Goal: Check status: Check status

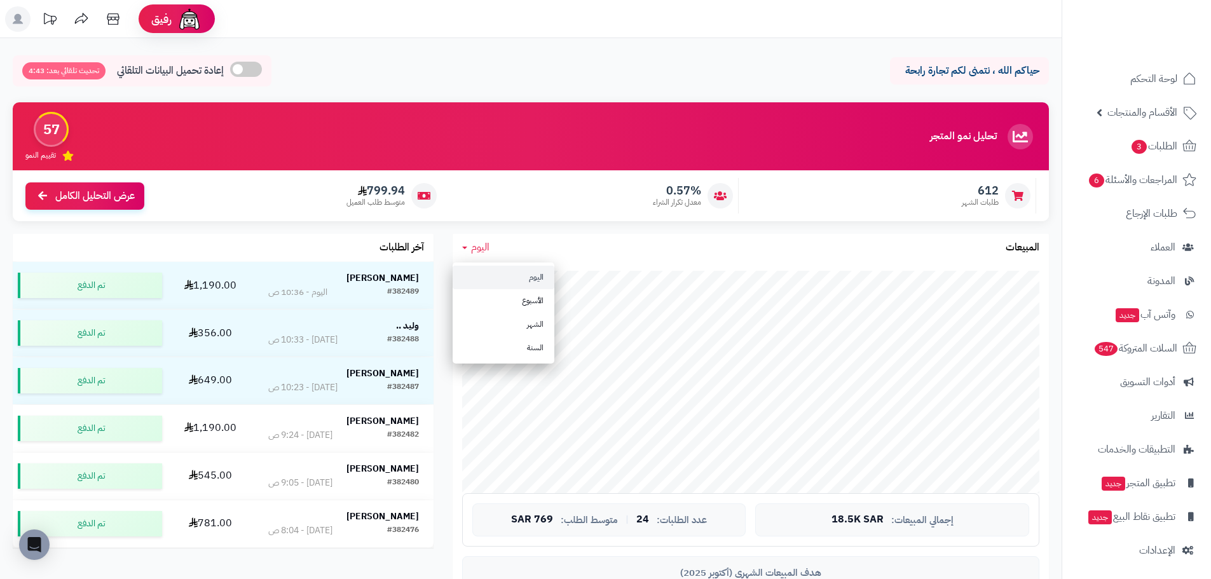
scroll to position [64, 0]
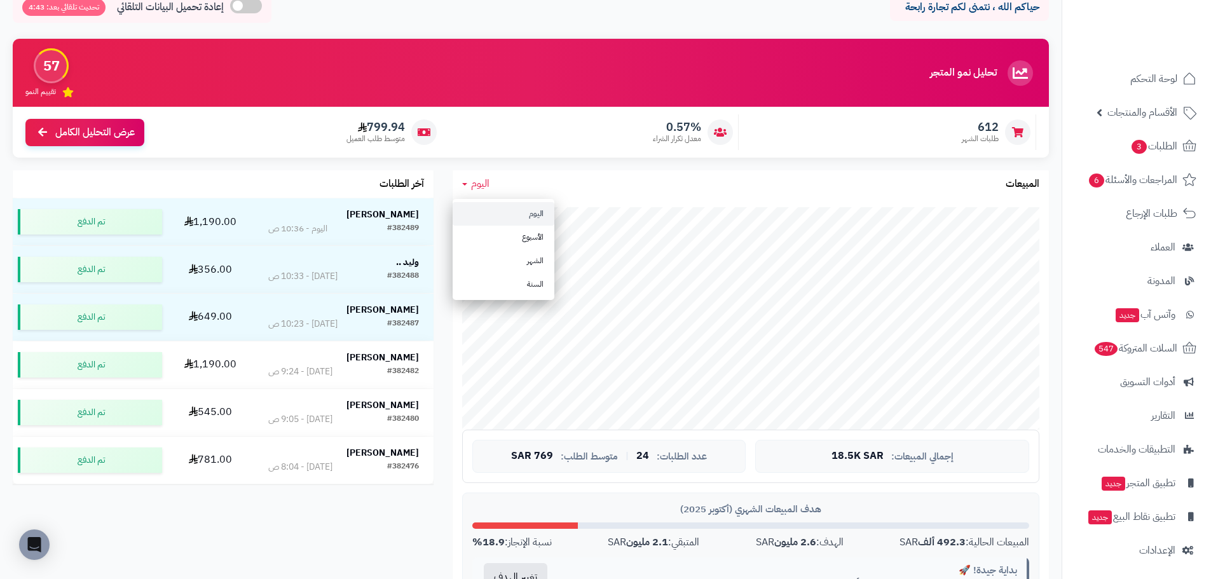
click at [517, 221] on link "اليوم" at bounding box center [504, 214] width 102 height 24
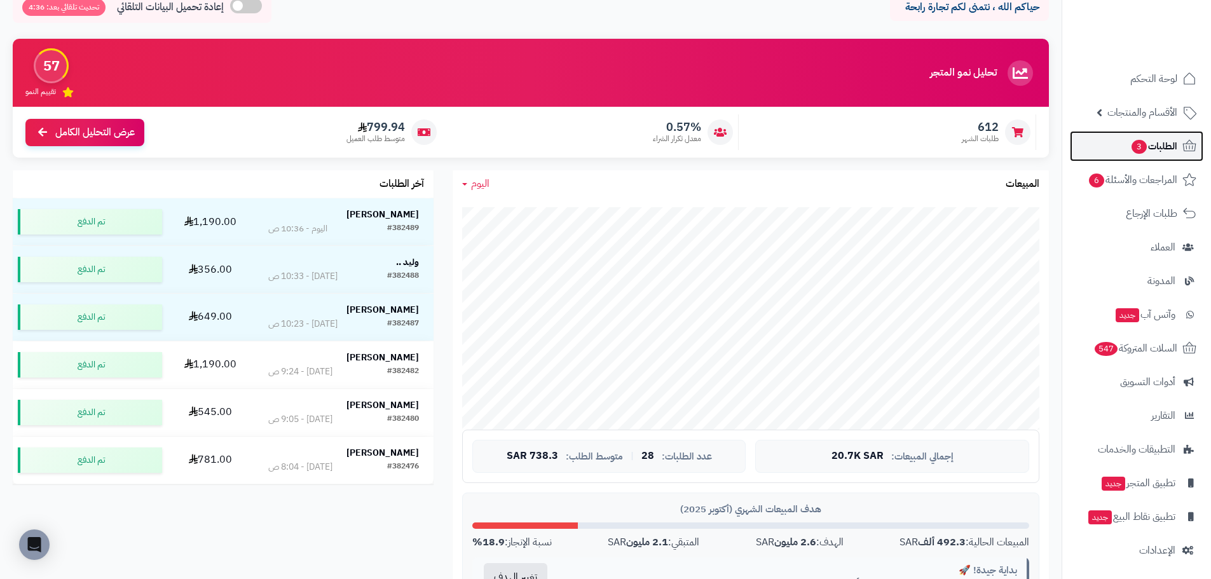
click at [1153, 153] on span "الطلبات 3" at bounding box center [1153, 146] width 47 height 18
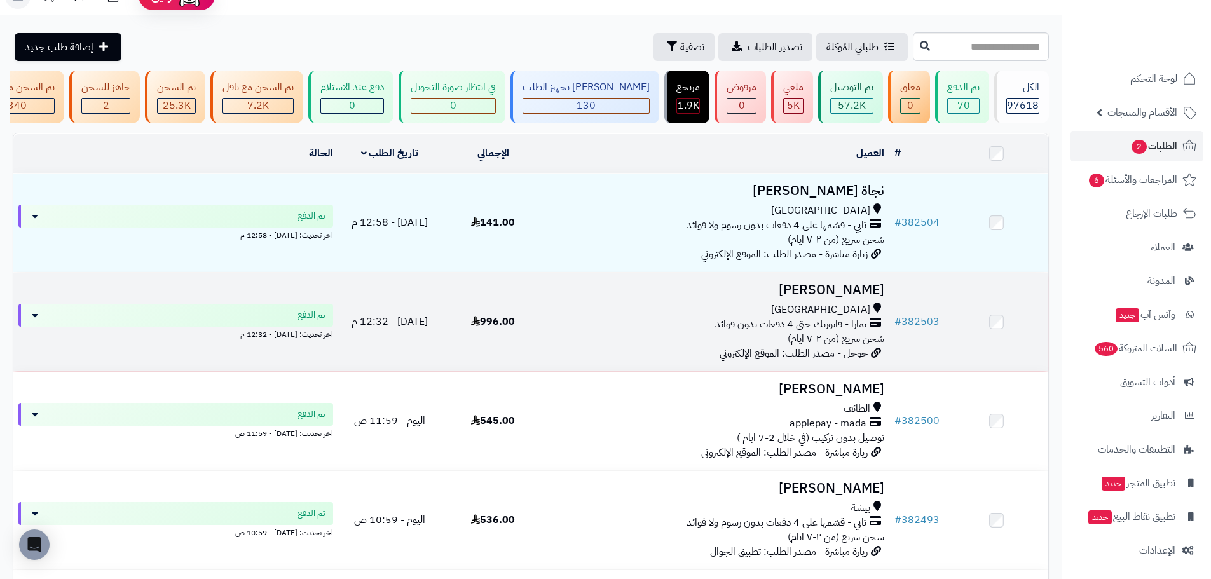
scroll to position [64, 0]
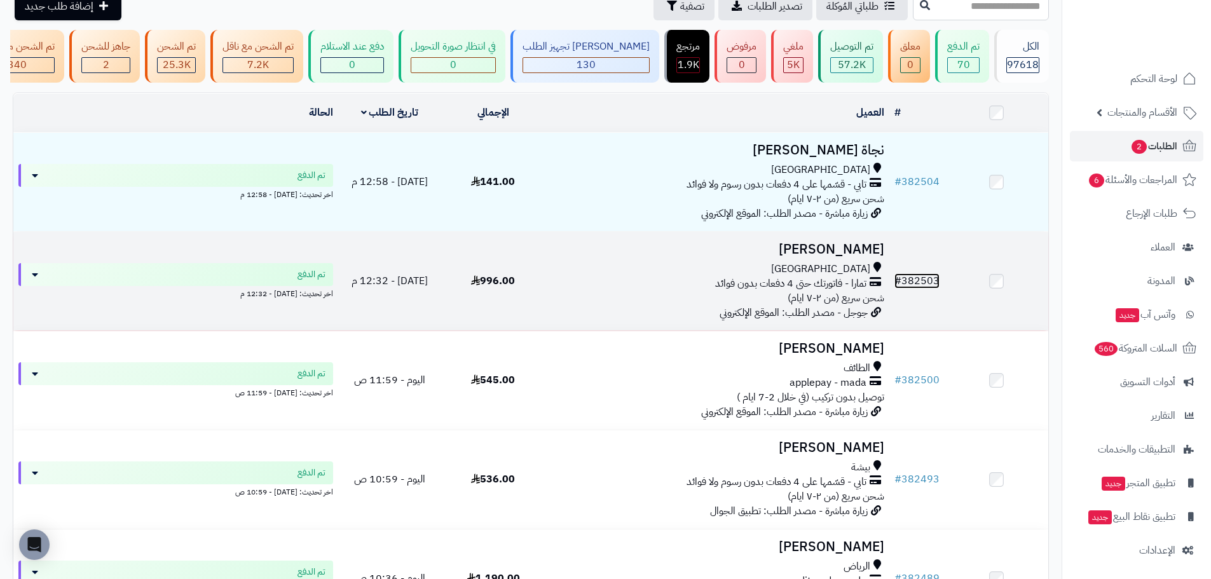
click at [928, 289] on link "# 382503" at bounding box center [916, 280] width 45 height 15
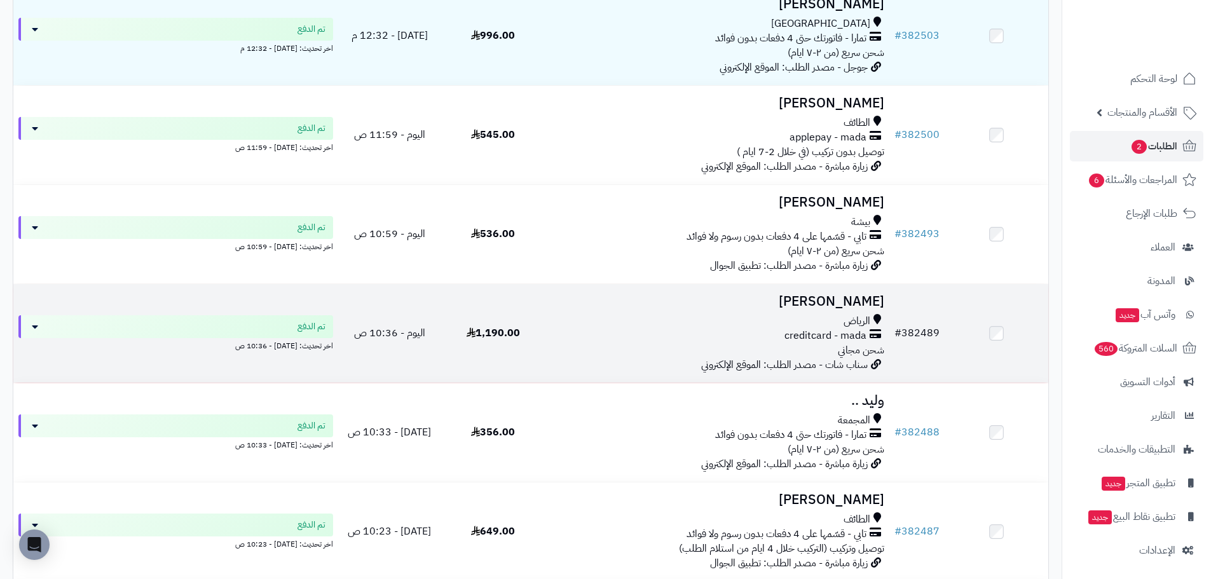
scroll to position [318, 0]
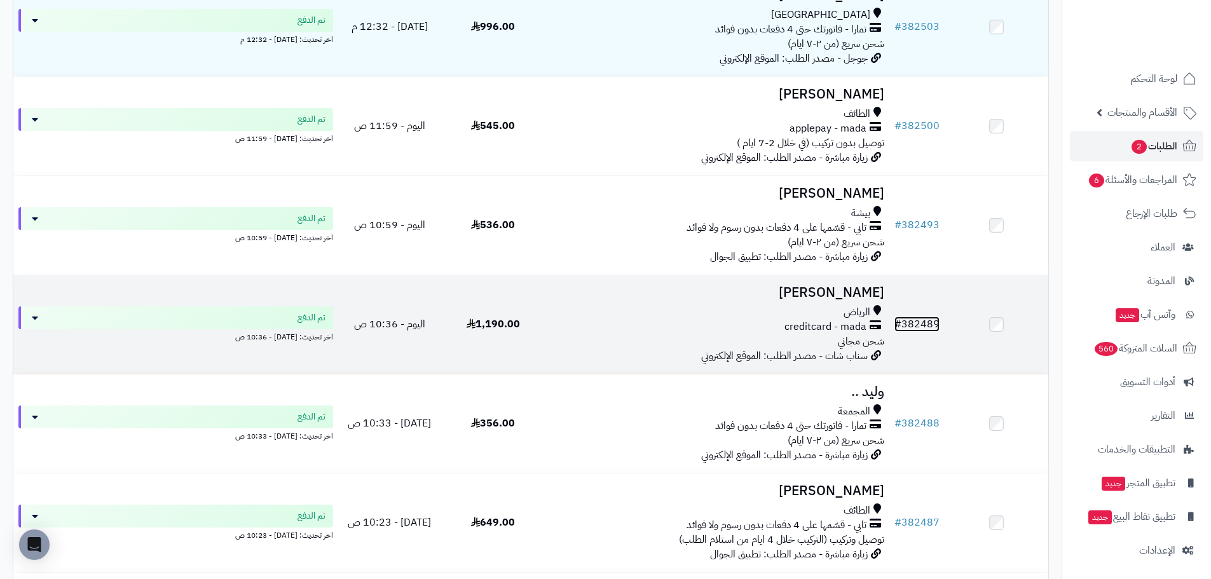
click at [937, 331] on link "# 382489" at bounding box center [916, 324] width 45 height 15
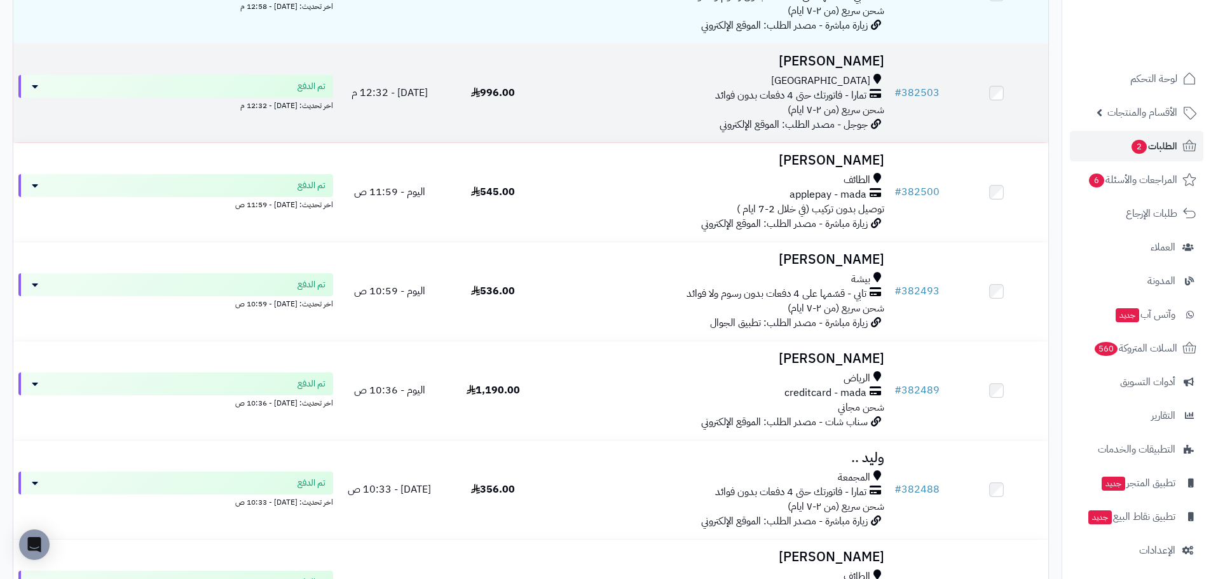
scroll to position [254, 0]
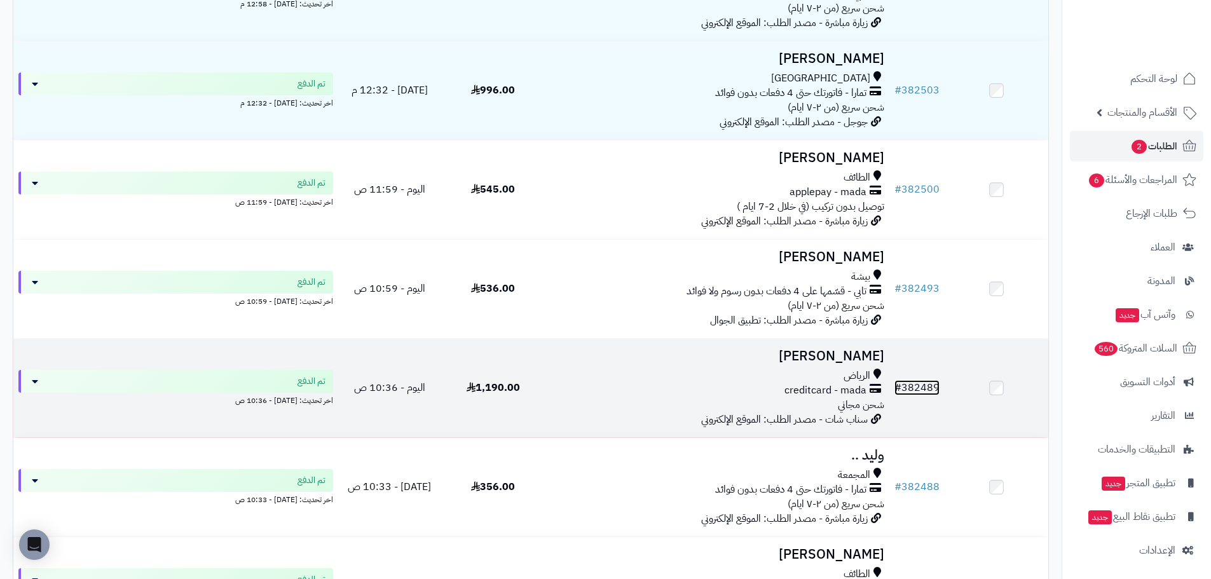
click at [922, 390] on link "# 382489" at bounding box center [916, 387] width 45 height 15
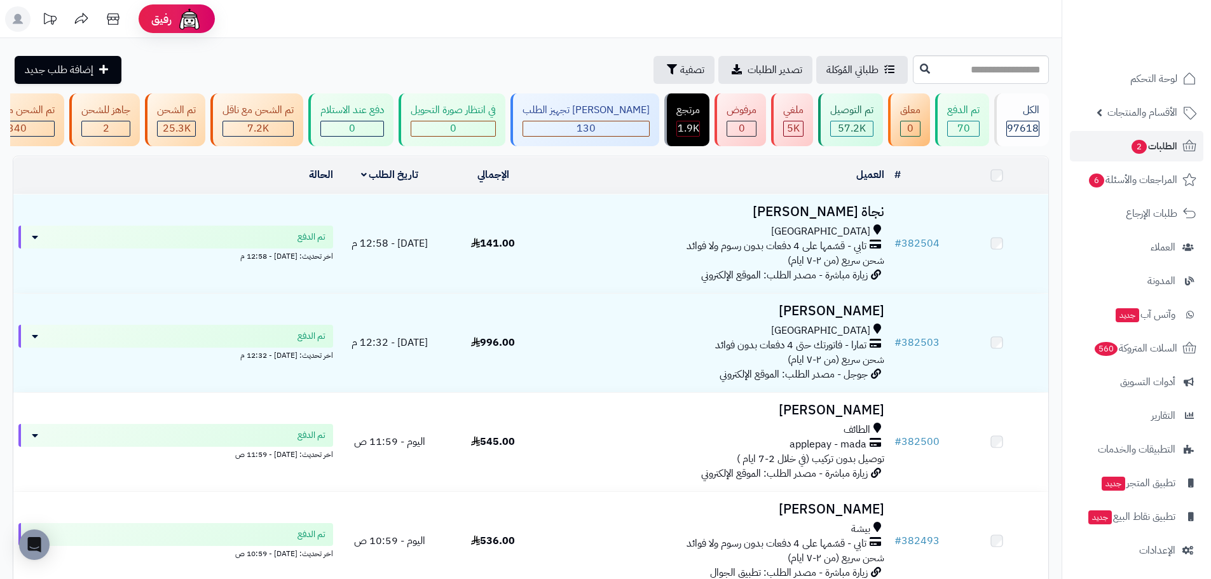
scroll to position [254, 0]
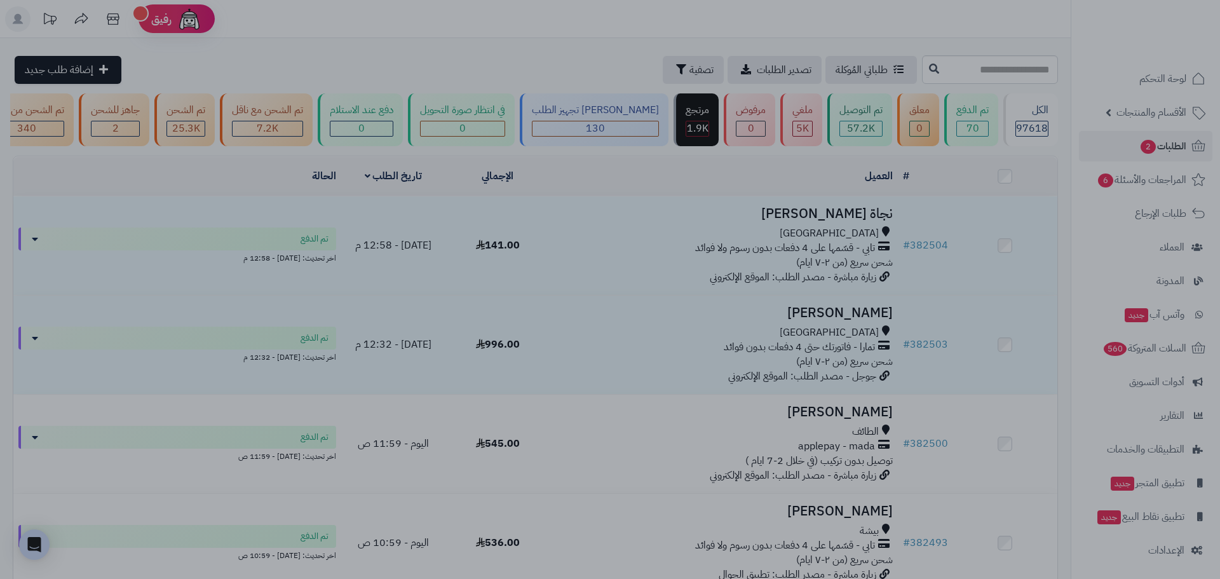
click at [333, 287] on div at bounding box center [610, 289] width 1220 height 579
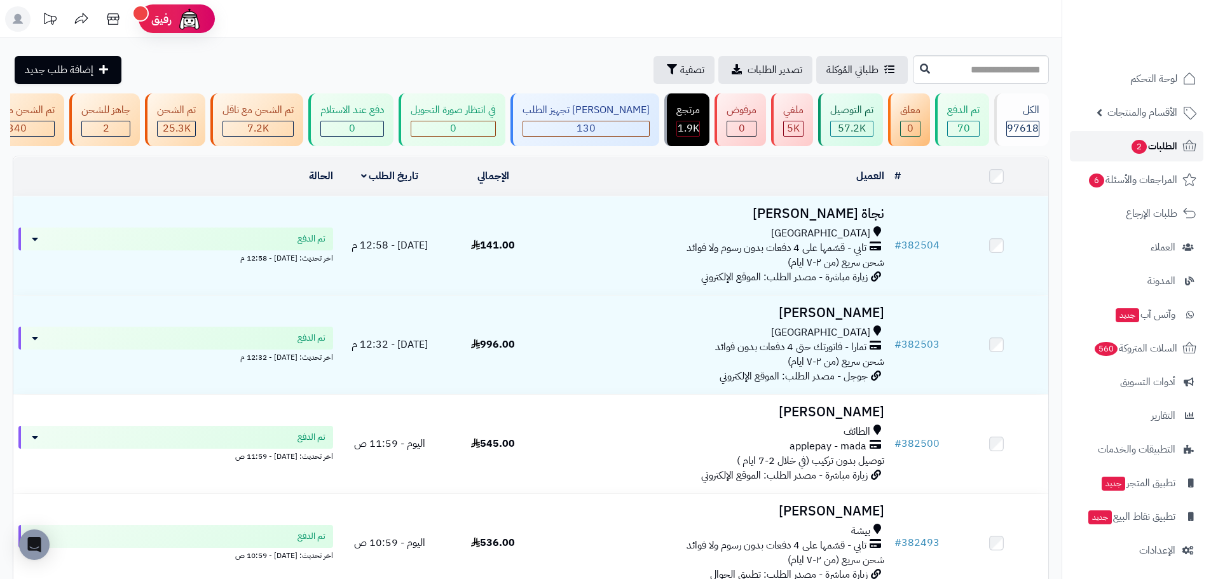
click at [1166, 146] on span "الطلبات 2" at bounding box center [1153, 146] width 47 height 18
click at [1173, 76] on span "لوحة التحكم" at bounding box center [1154, 79] width 46 height 18
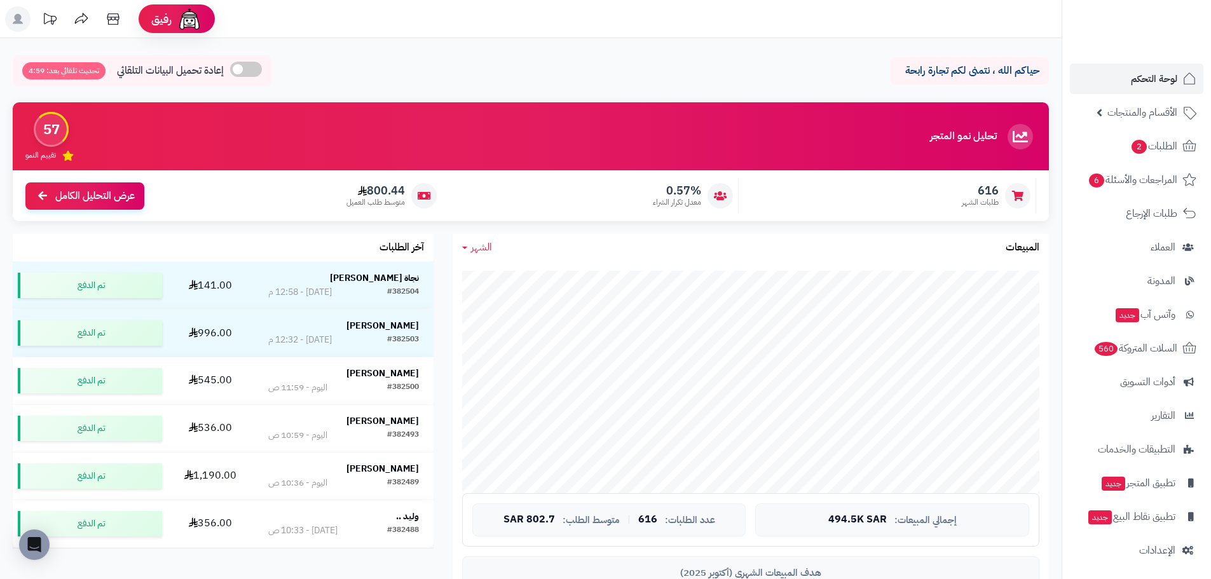
click at [486, 251] on span "الشهر" at bounding box center [481, 247] width 21 height 15
click at [532, 280] on link "اليوم" at bounding box center [504, 278] width 102 height 24
